Goal: Task Accomplishment & Management: Manage account settings

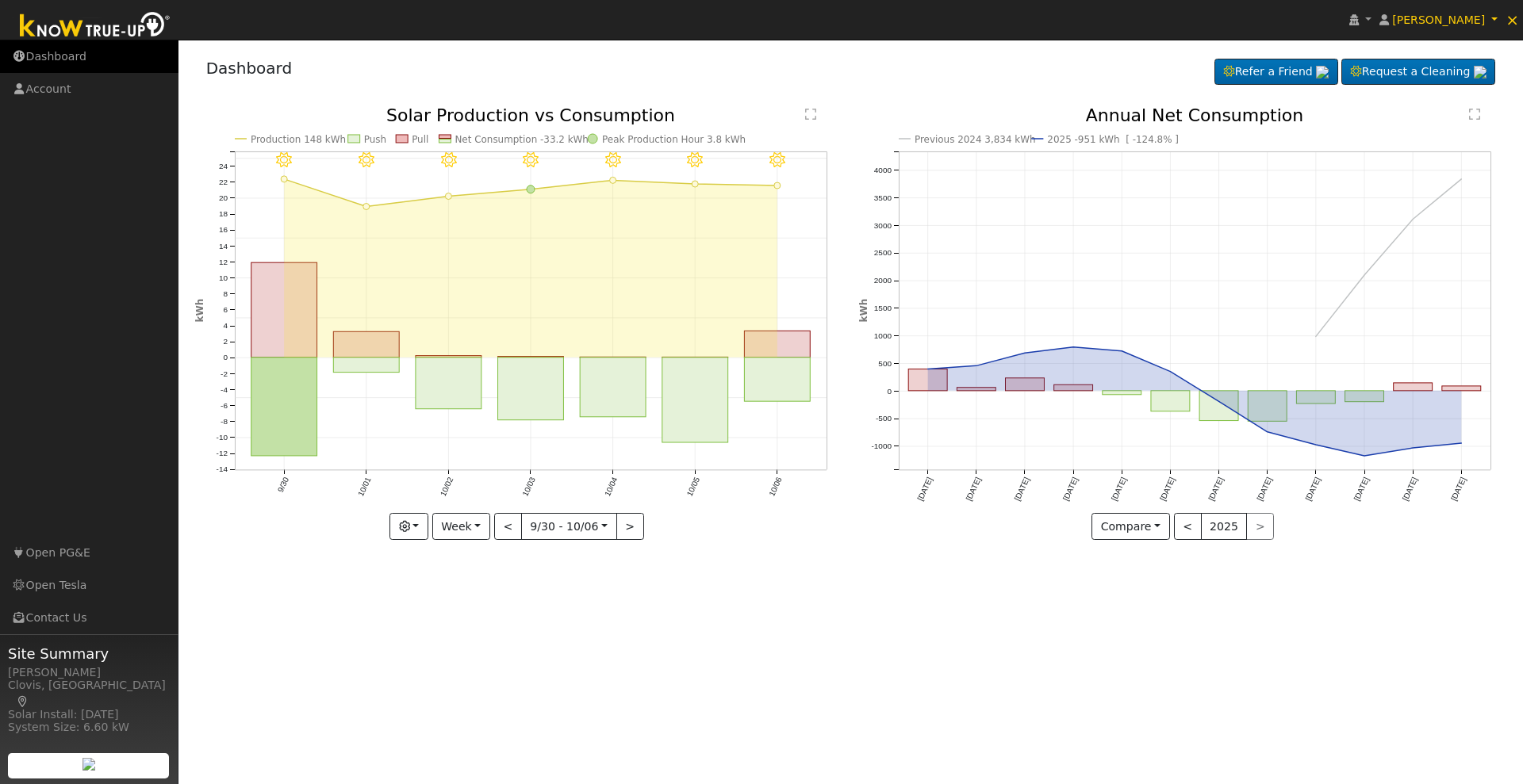
click at [75, 59] on link "Dashboard" at bounding box center [89, 56] width 179 height 32
click at [1455, 13] on span "[PERSON_NAME]" at bounding box center [1438, 19] width 92 height 13
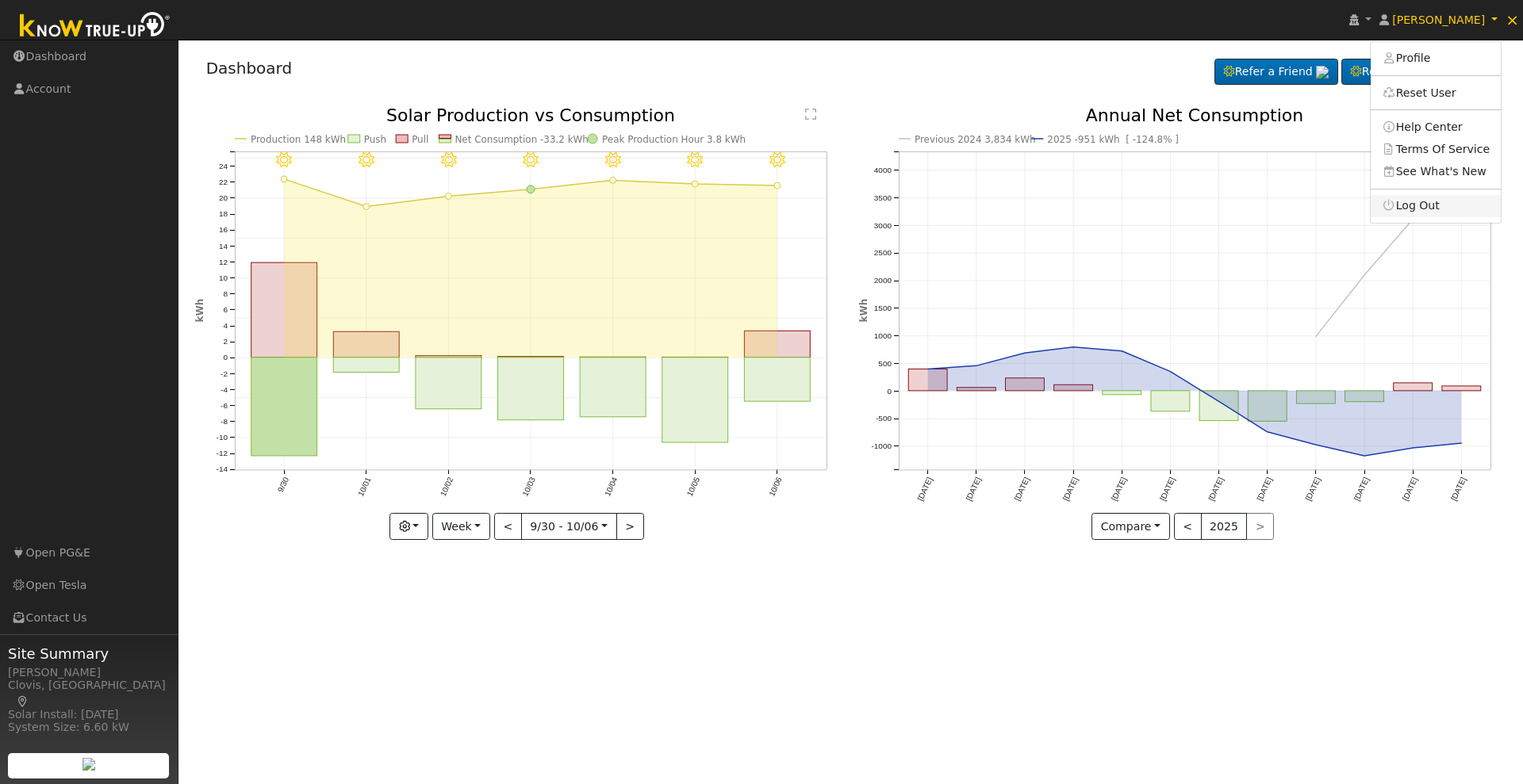
click at [1451, 199] on link "Log Out" at bounding box center [1435, 206] width 130 height 22
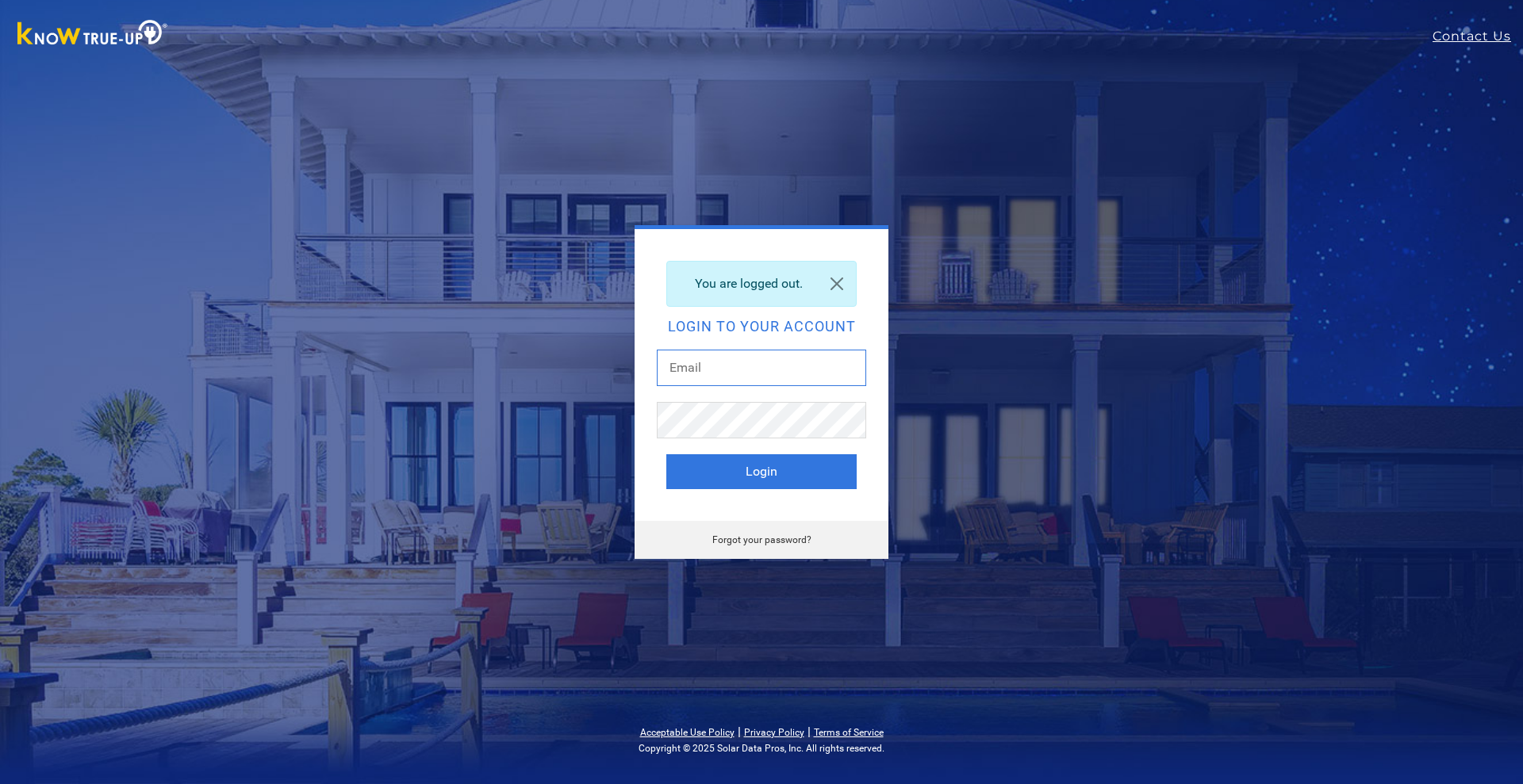
click at [720, 367] on input "text" at bounding box center [762, 368] width 209 height 37
type input "dgibby024@gmail.com"
click at [788, 487] on button "Login" at bounding box center [762, 472] width 190 height 35
